Goal: Information Seeking & Learning: Learn about a topic

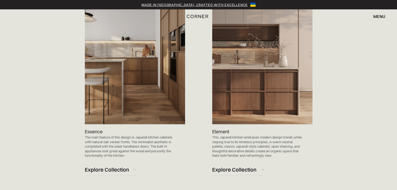
scroll to position [548, 0]
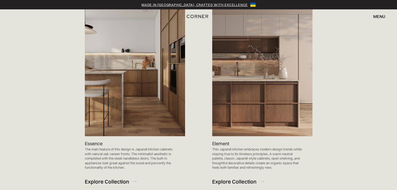
click at [94, 140] on p "Essence" at bounding box center [94, 143] width 18 height 7
click at [109, 178] on div "Explore Collection" at bounding box center [107, 181] width 44 height 7
click at [241, 178] on div "Explore Collection" at bounding box center [234, 181] width 44 height 7
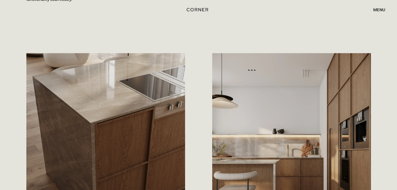
scroll to position [574, 0]
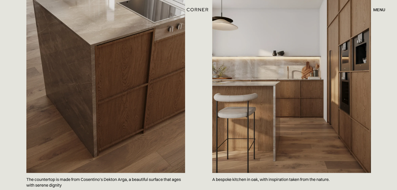
click at [267, 98] on img at bounding box center [291, 74] width 159 height 198
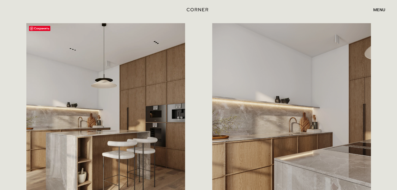
scroll to position [313, 0]
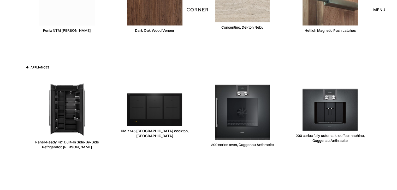
scroll to position [1617, 0]
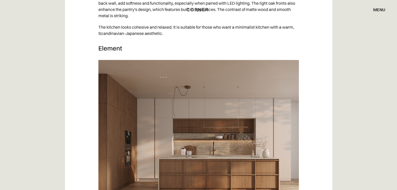
scroll to position [2766, 0]
